Goal: Task Accomplishment & Management: Manage account settings

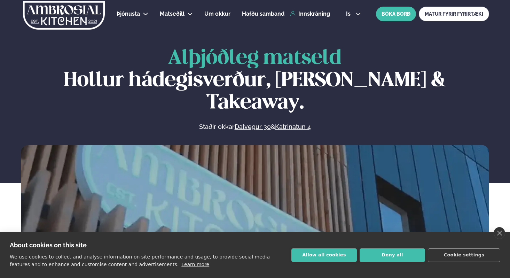
click at [79, 15] on img at bounding box center [63, 15] width 83 height 29
click at [357, 15] on icon at bounding box center [359, 14] width 6 height 6
click at [353, 24] on link "en" at bounding box center [354, 27] width 26 height 14
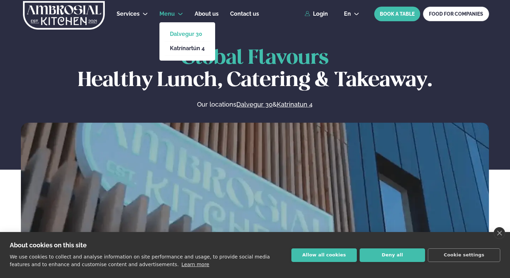
click at [177, 36] on link "Dalvegur 30" at bounding box center [187, 34] width 35 height 6
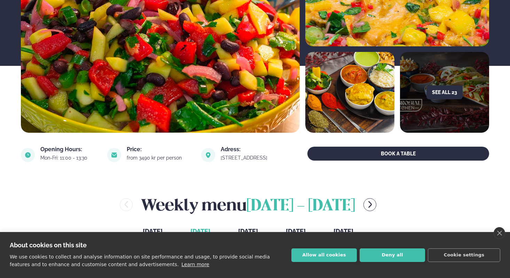
scroll to position [113, 0]
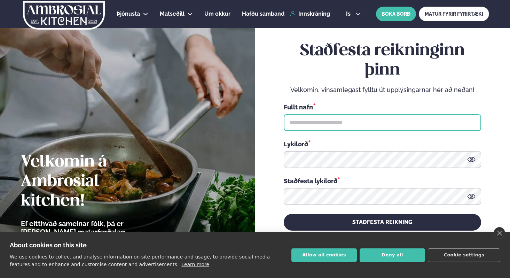
click at [322, 123] on input "text" at bounding box center [383, 122] width 198 height 17
type input "**********"
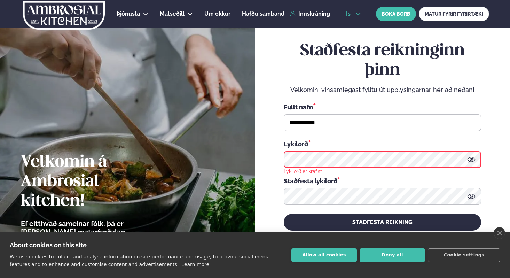
click at [357, 13] on icon at bounding box center [359, 14] width 6 height 6
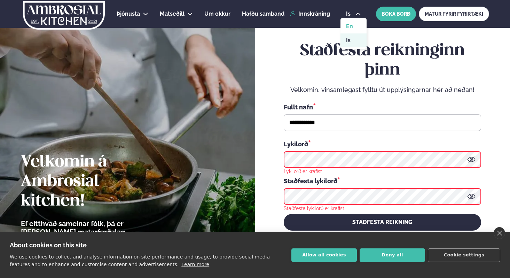
click at [352, 24] on link "en" at bounding box center [354, 27] width 26 height 14
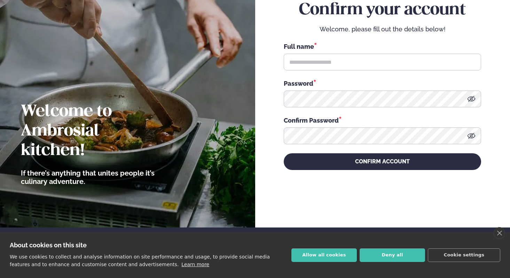
scroll to position [51, 0]
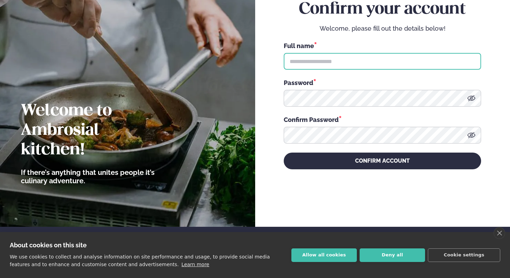
click at [317, 64] on input "text" at bounding box center [383, 61] width 198 height 17
type input "**********"
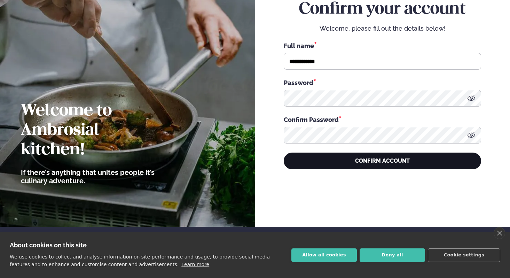
click at [316, 160] on button "CONFIRM ACCOUNT" at bounding box center [383, 161] width 198 height 17
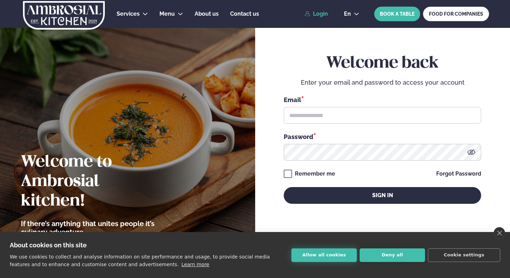
click at [350, 257] on button "Allow all cookies" at bounding box center [324, 255] width 65 height 14
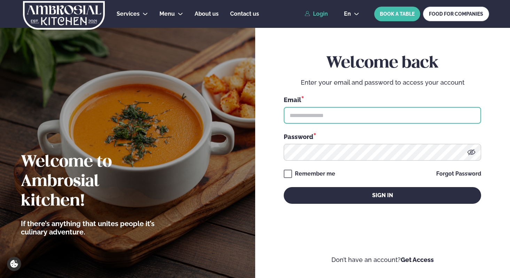
click at [313, 118] on input "text" at bounding box center [383, 115] width 198 height 17
type input "**********"
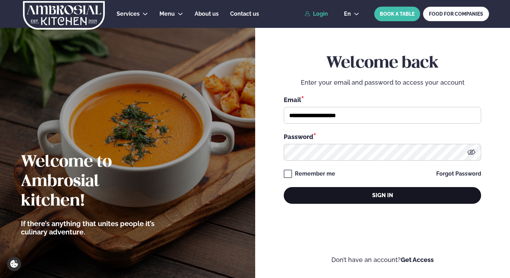
click at [327, 197] on button "Sign in" at bounding box center [383, 195] width 198 height 17
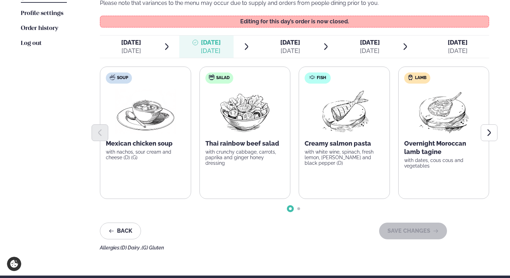
scroll to position [202, 0]
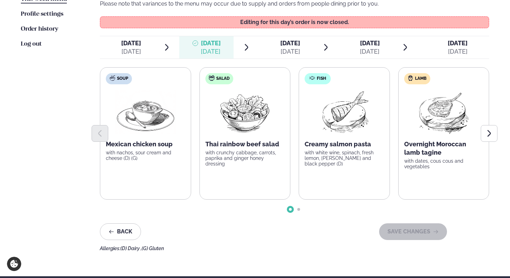
click at [405, 46] on icon at bounding box center [405, 47] width 8 height 8
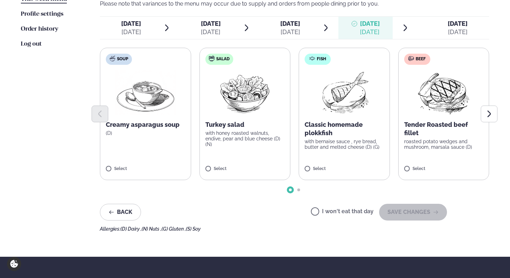
click at [405, 26] on icon at bounding box center [405, 28] width 8 height 8
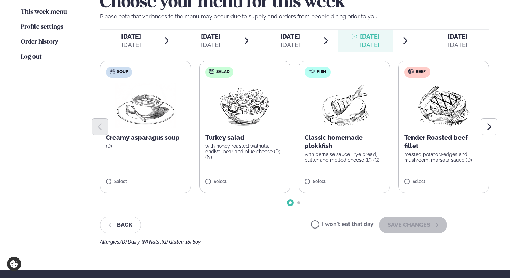
scroll to position [190, 0]
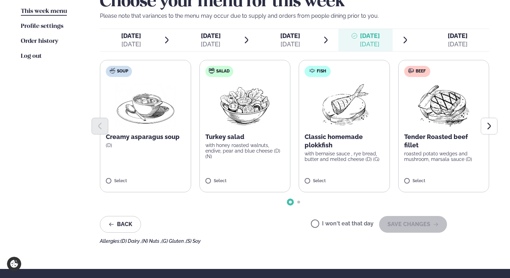
click at [405, 40] on icon at bounding box center [405, 40] width 8 height 8
click at [300, 44] on div "[DATE]" at bounding box center [290, 44] width 20 height 8
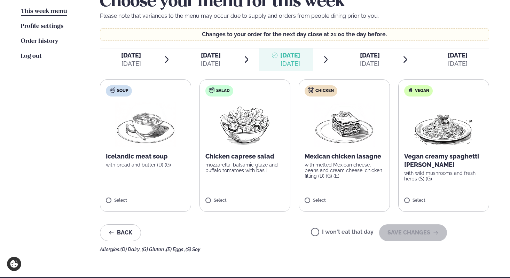
click at [449, 62] on div "[DATE]" at bounding box center [458, 64] width 20 height 8
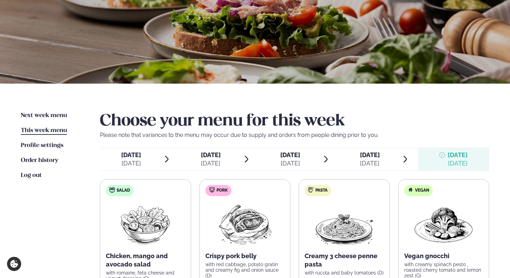
scroll to position [0, 0]
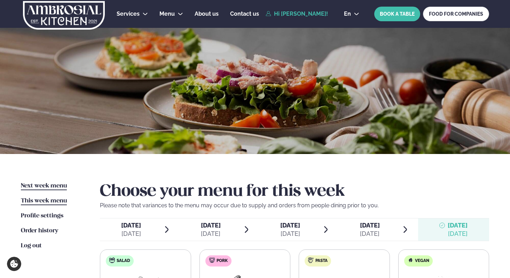
click at [48, 183] on span "Next week menu" at bounding box center [44, 186] width 46 height 6
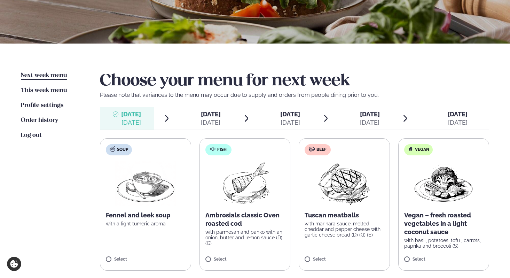
scroll to position [111, 0]
click at [241, 261] on div "Select" at bounding box center [245, 260] width 79 height 6
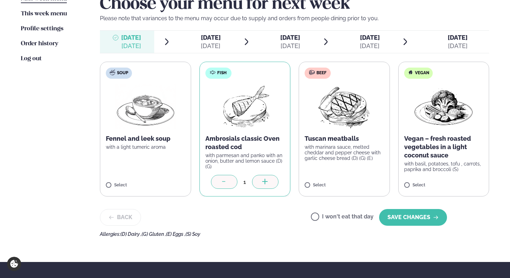
scroll to position [197, 0]
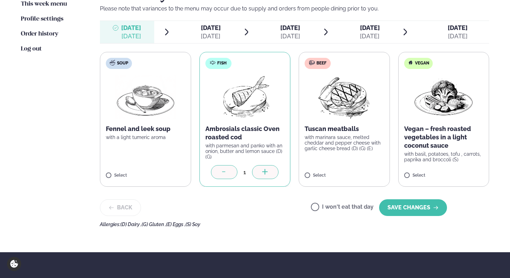
click at [225, 171] on icon at bounding box center [224, 172] width 7 height 7
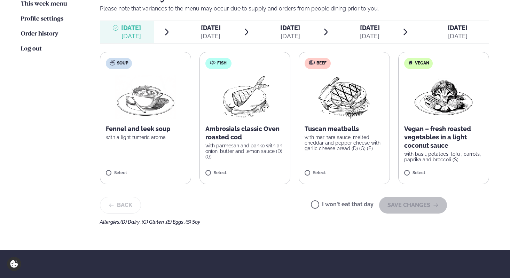
click at [206, 35] on div "[DATE]" at bounding box center [211, 36] width 20 height 8
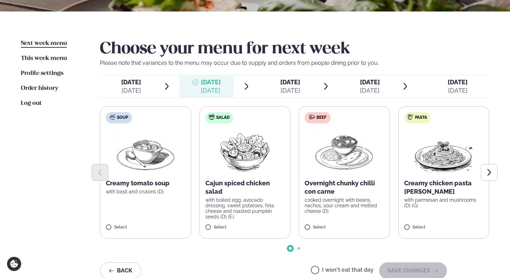
scroll to position [146, 0]
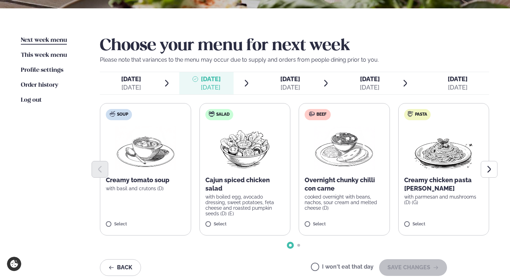
click at [431, 219] on label "Pasta Creamy chicken pasta [PERSON_NAME] with parmesan and mushrooms (D) (G) Se…" at bounding box center [444, 169] width 91 height 132
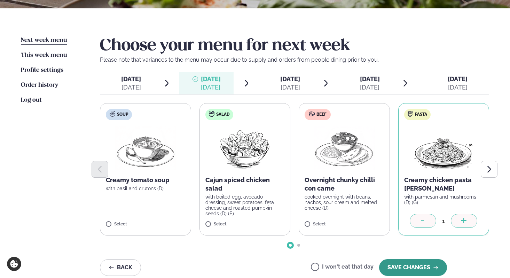
click at [402, 264] on button "SAVE CHANGES" at bounding box center [413, 267] width 68 height 17
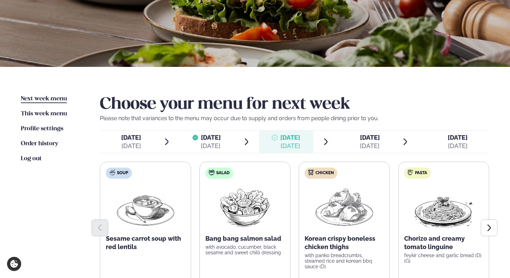
scroll to position [87, 0]
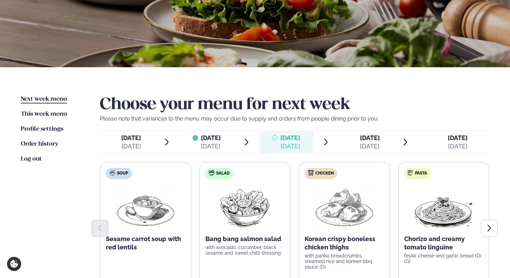
click at [144, 140] on span "[DATE] [DATE]" at bounding box center [127, 142] width 54 height 22
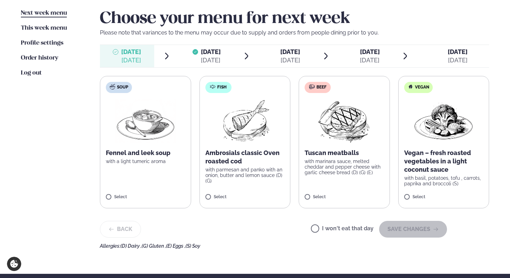
scroll to position [173, 0]
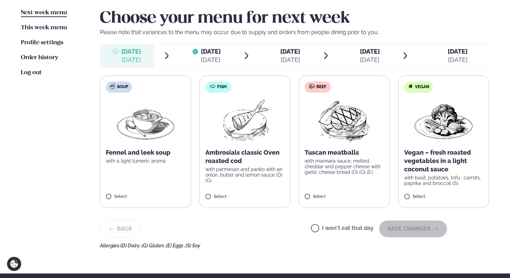
click at [321, 225] on div "I won't eat that day SAVE CHANGES" at bounding box center [379, 229] width 136 height 17
click at [319, 229] on label "I won't eat that day" at bounding box center [342, 228] width 63 height 7
click at [410, 233] on button "SAVE CHANGES" at bounding box center [413, 229] width 68 height 17
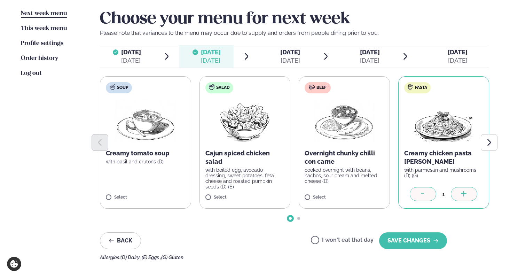
scroll to position [186, 0]
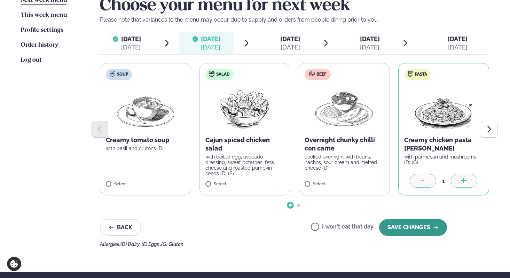
click at [410, 230] on button "SAVE CHANGES" at bounding box center [413, 227] width 68 height 17
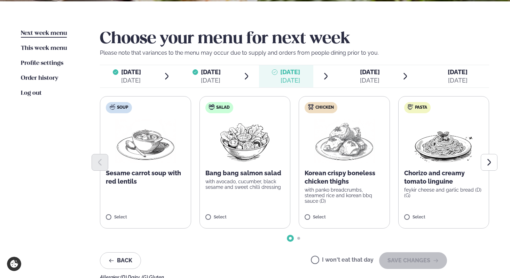
scroll to position [154, 0]
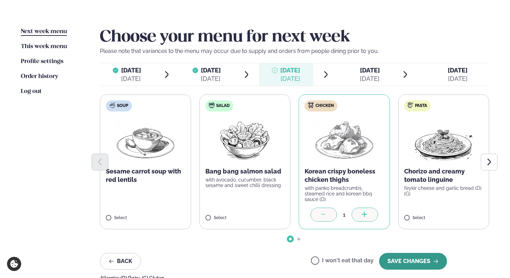
click at [415, 261] on button "SAVE CHANGES" at bounding box center [413, 261] width 68 height 17
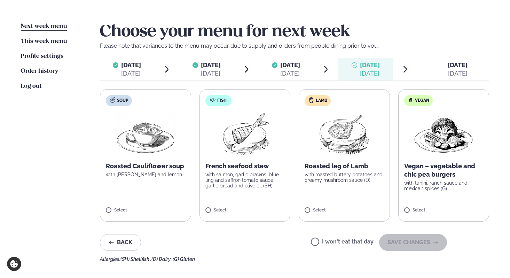
scroll to position [159, 0]
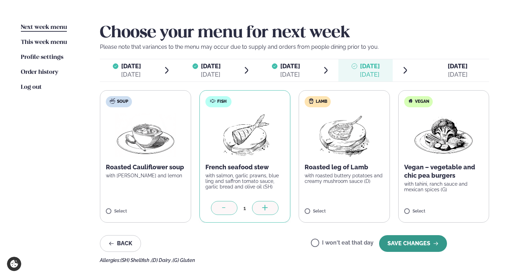
click at [418, 245] on button "SAVE CHANGES" at bounding box center [413, 243] width 68 height 17
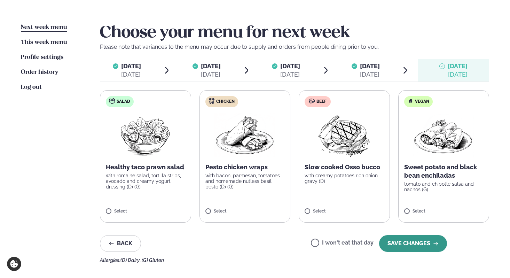
click at [408, 247] on button "SAVE CHANGES" at bounding box center [413, 243] width 68 height 17
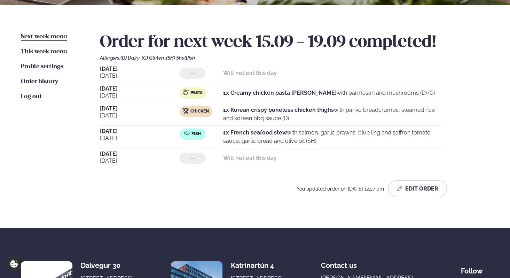
scroll to position [150, 0]
